Goal: Information Seeking & Learning: Learn about a topic

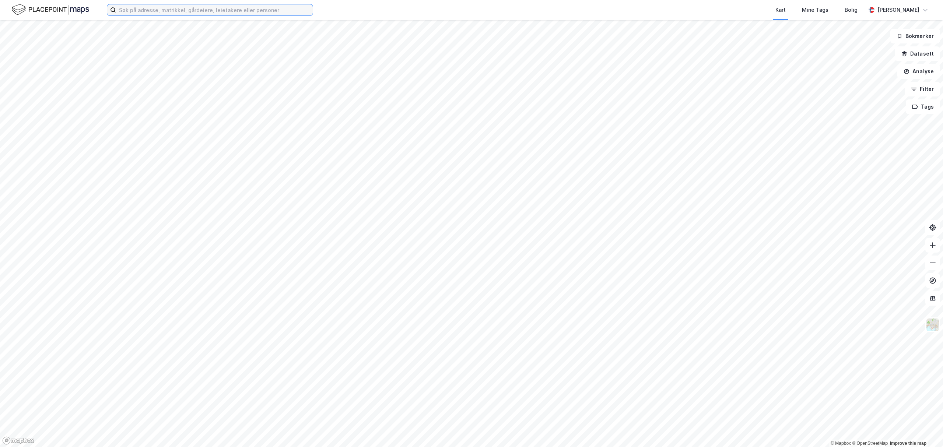
click at [199, 11] on input at bounding box center [214, 9] width 197 height 11
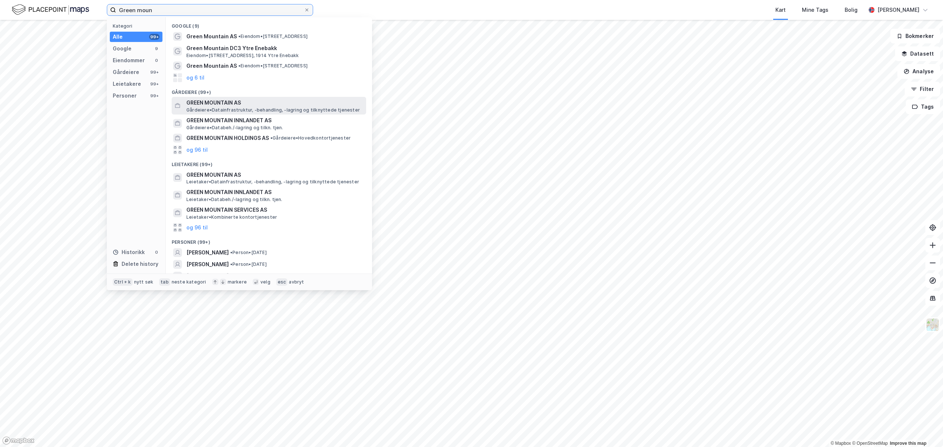
type input "Green moun"
click at [213, 105] on span "GREEN MOUNTAIN AS" at bounding box center [274, 102] width 177 height 9
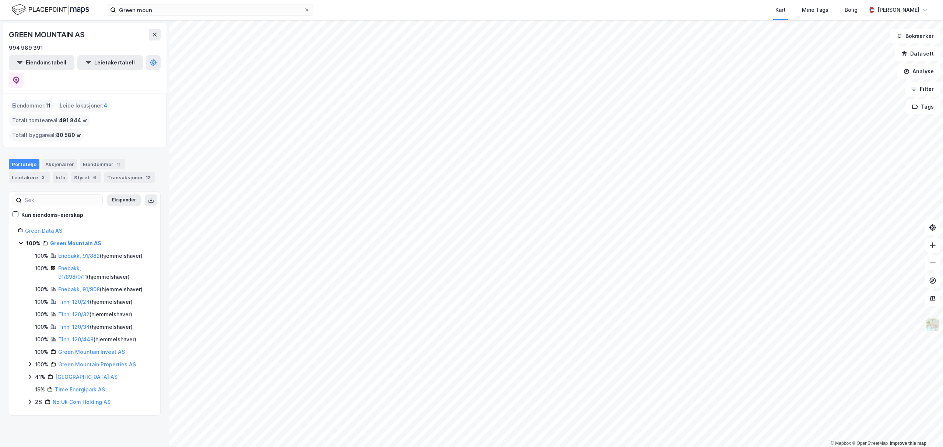
click at [932, 326] on img at bounding box center [933, 325] width 14 height 14
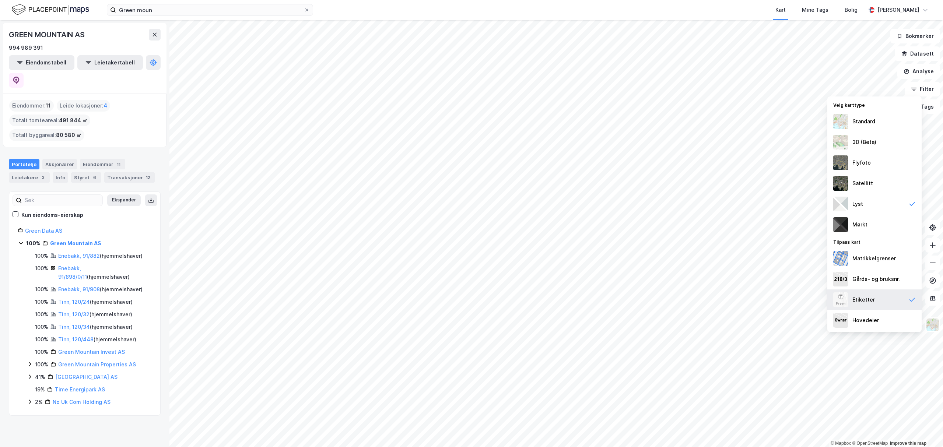
click at [883, 300] on div "Etiketter" at bounding box center [875, 300] width 94 height 21
click at [881, 299] on div "Etiketter" at bounding box center [875, 300] width 94 height 21
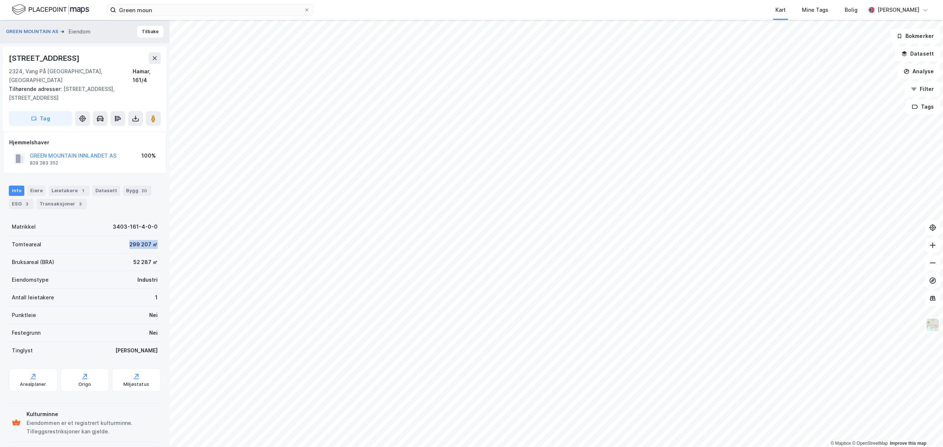
drag, startPoint x: 121, startPoint y: 237, endPoint x: 160, endPoint y: 239, distance: 38.8
click at [160, 239] on div "GREEN MOUNTAIN AS Eiendom Tilbake Stabekkvegen 140 2324, [GEOGRAPHIC_DATA], Inn…" at bounding box center [85, 233] width 170 height 427
